Goal: Task Accomplishment & Management: Manage account settings

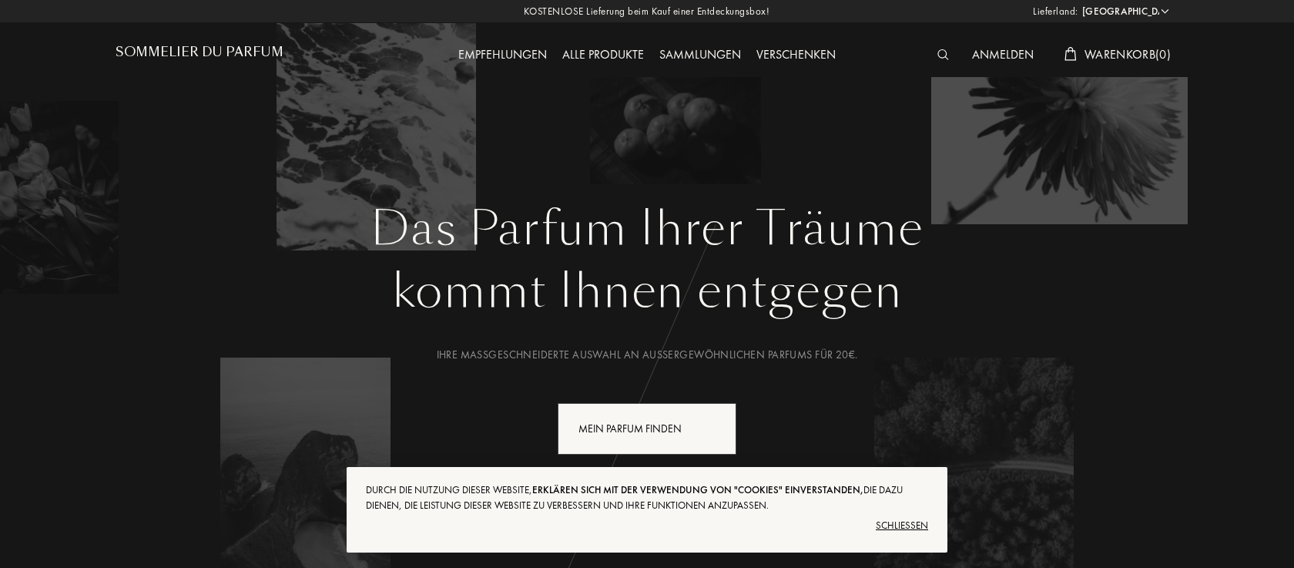
select select "DE"
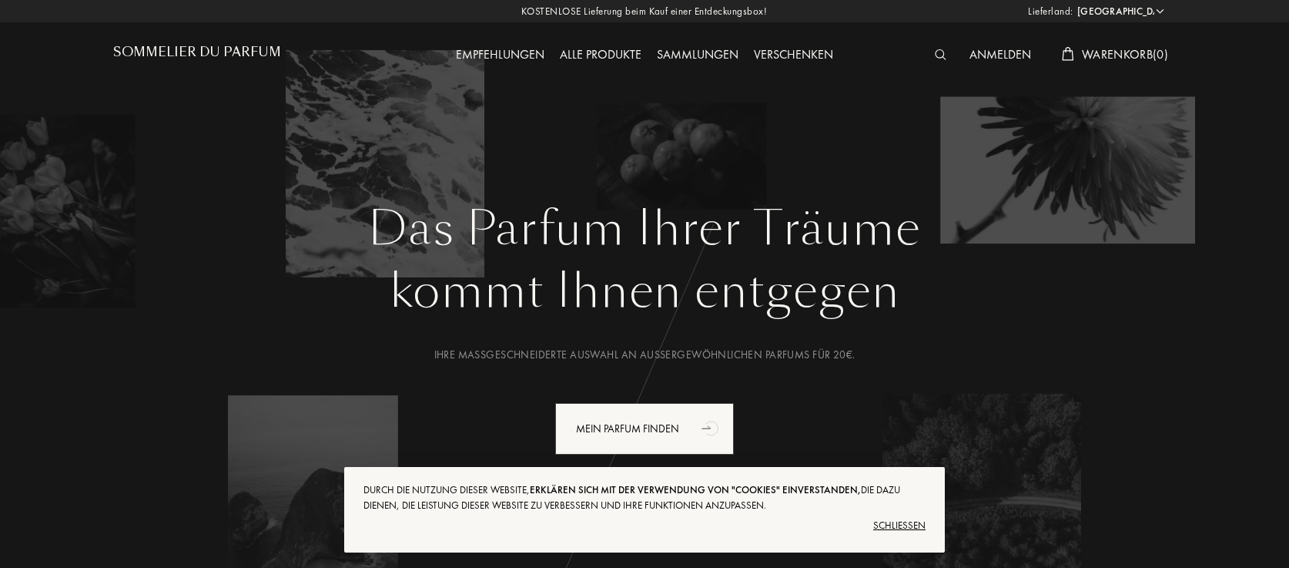
click at [901, 526] on div "Schließen" at bounding box center [644, 525] width 562 height 25
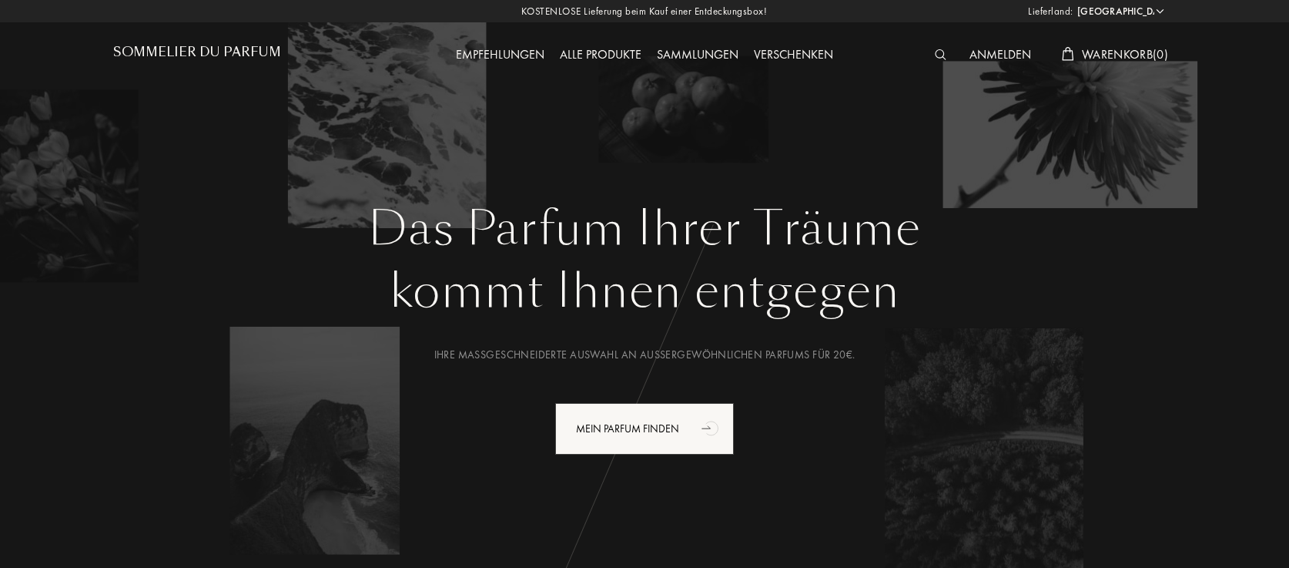
click at [935, 53] on img at bounding box center [941, 54] width 12 height 11
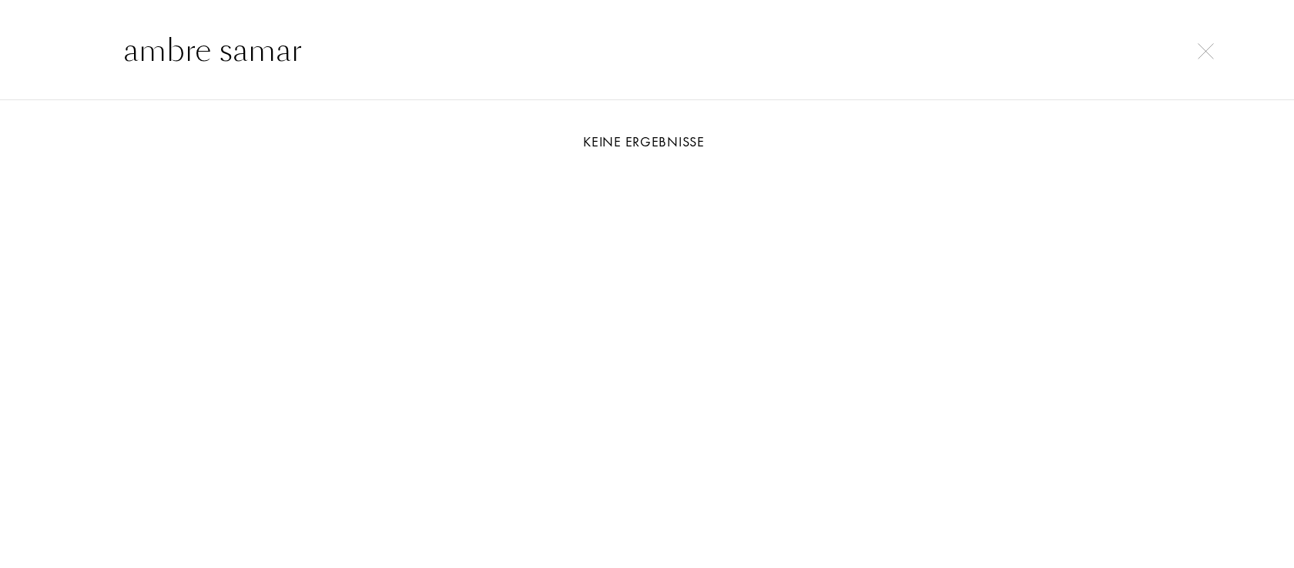
drag, startPoint x: 293, startPoint y: 54, endPoint x: 178, endPoint y: 55, distance: 114.7
click at [178, 55] on input "ambre samar" at bounding box center [646, 50] width 1109 height 46
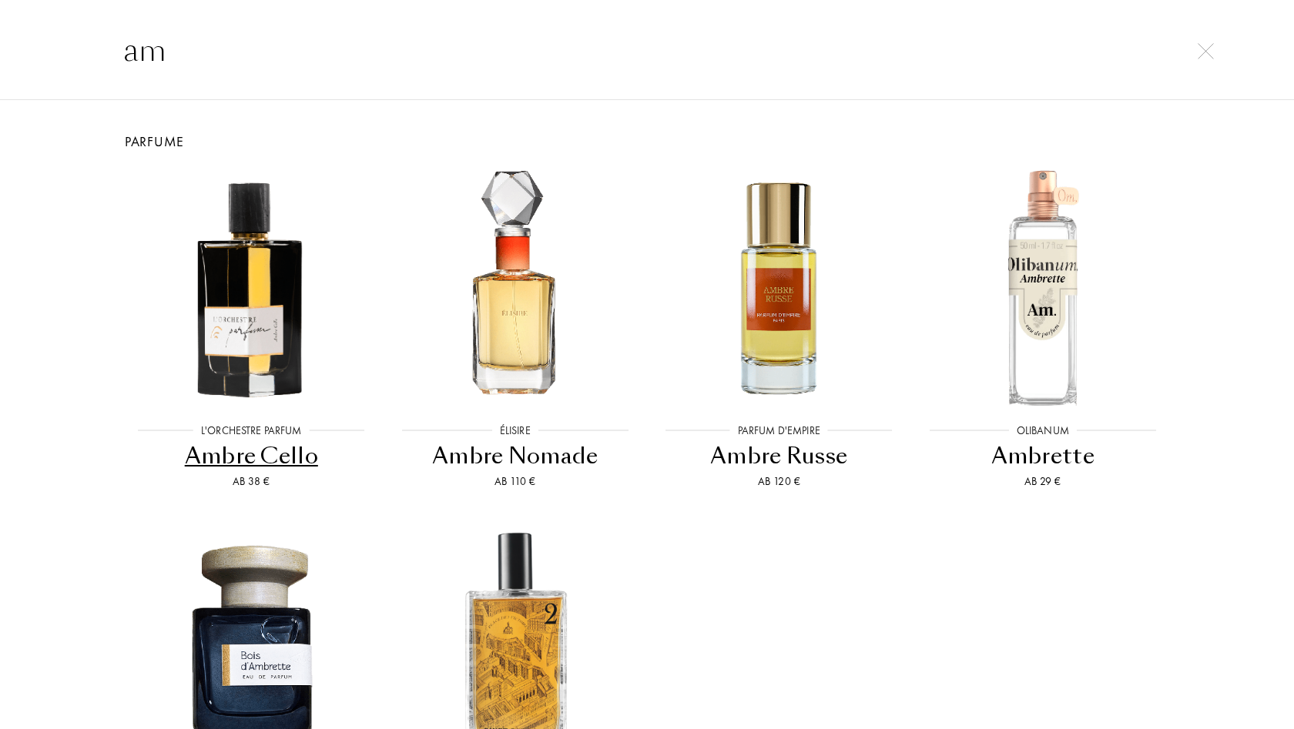
type input "a"
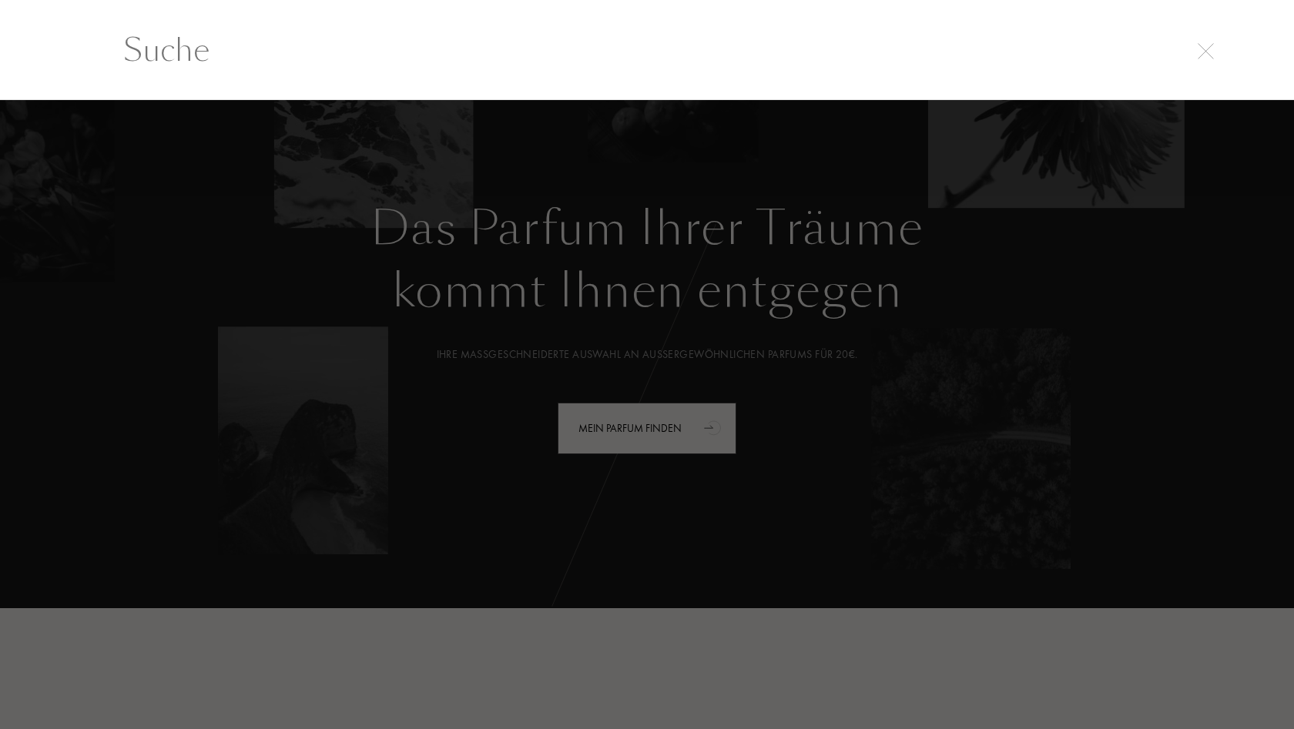
click at [881, 233] on div at bounding box center [647, 415] width 1294 height 630
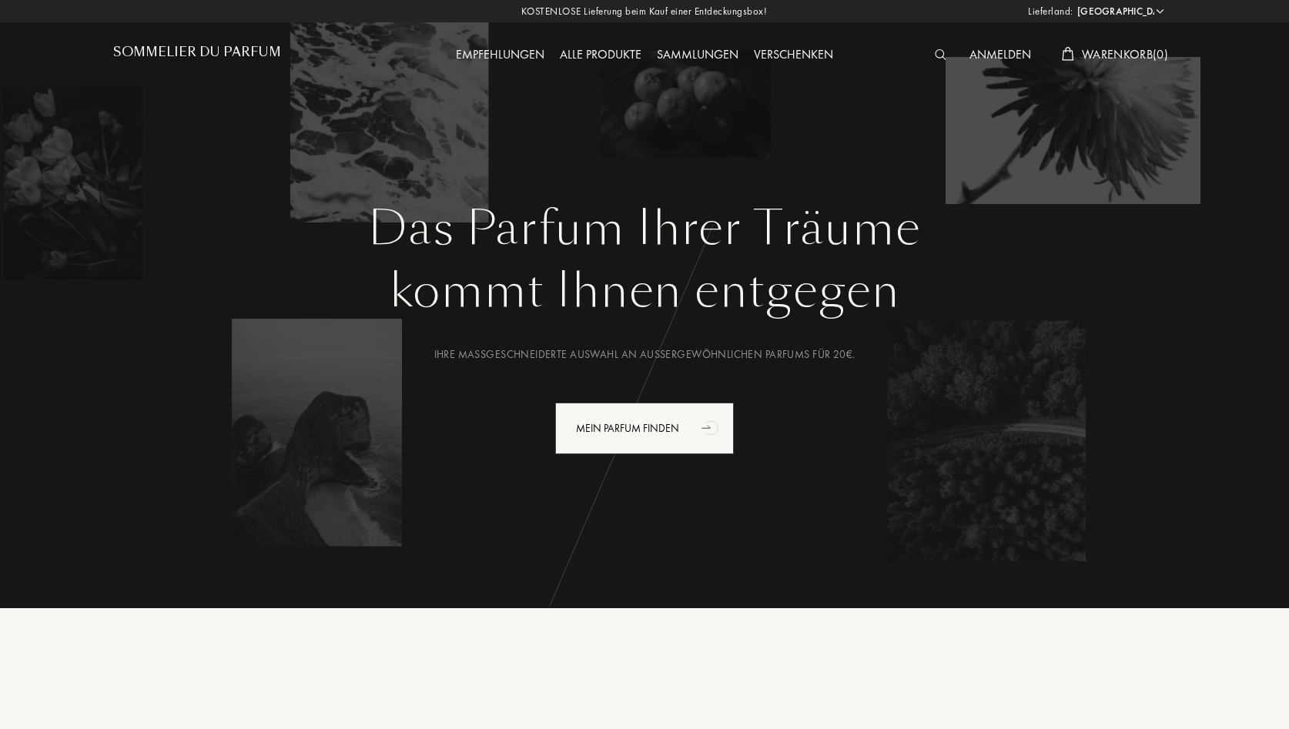
click at [1001, 57] on div "Anmelden" at bounding box center [1000, 55] width 77 height 20
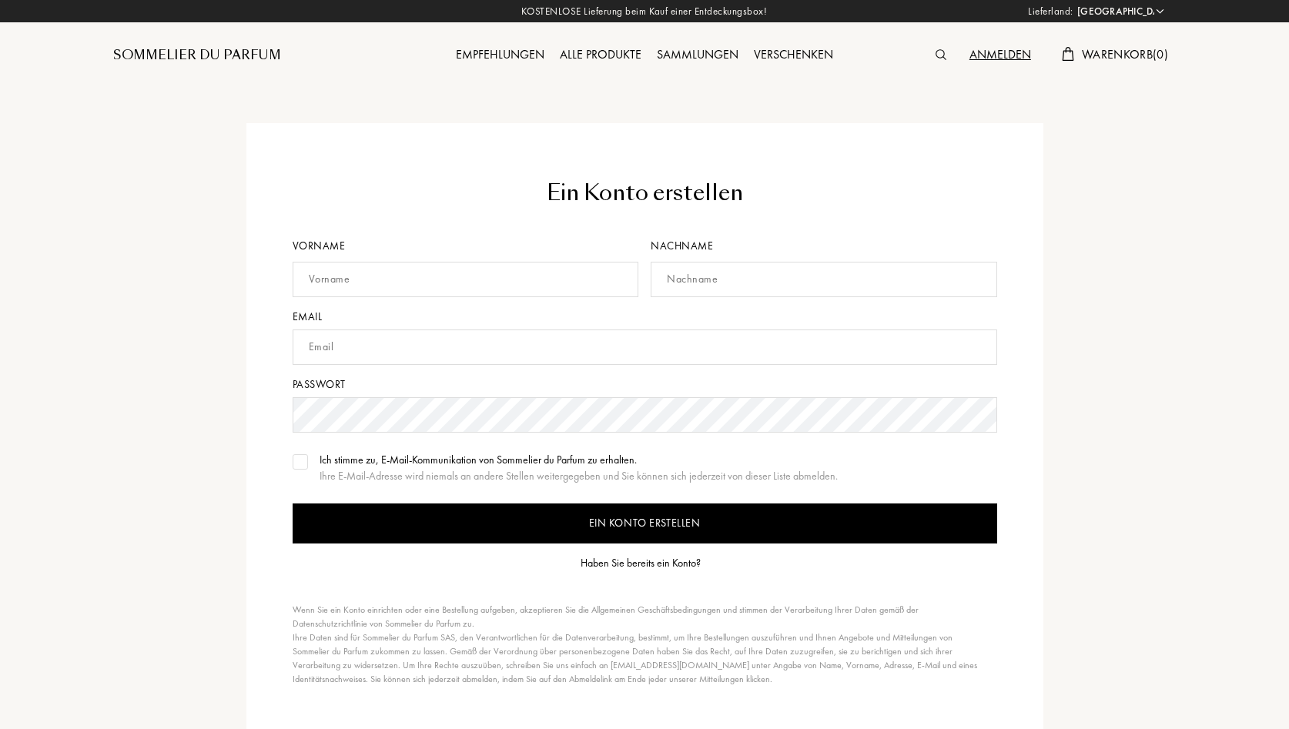
select select "DE"
click at [640, 564] on div "Haben Sie bereits ein Konto?" at bounding box center [641, 563] width 120 height 16
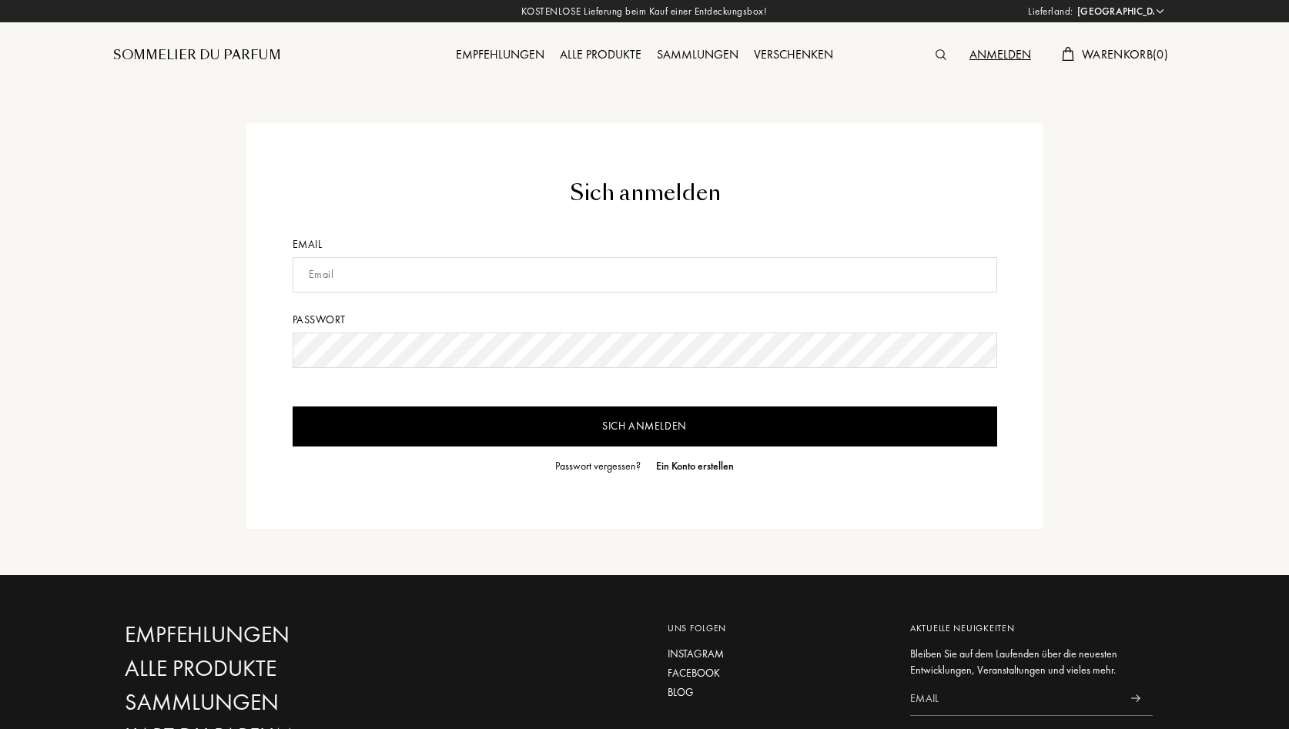
select select "DE"
type input "[EMAIL_ADDRESS][DOMAIN_NAME]"
